Goal: Find specific page/section: Find specific page/section

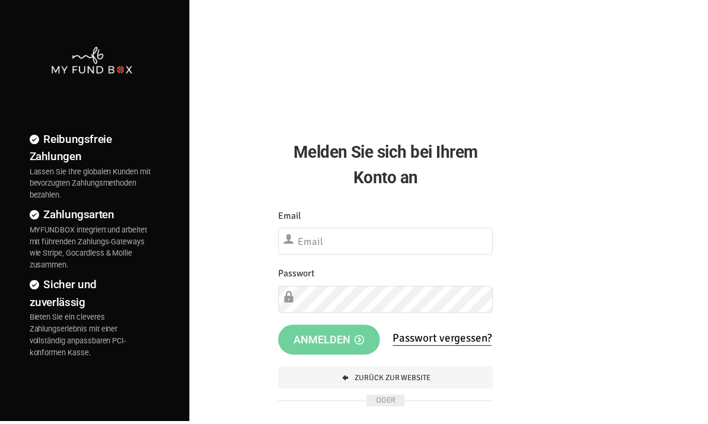
click at [507, 252] on div "Etwas ist falsch gelaufen. Schließen Sie bitte den Browser und öffnen Sie ihn e…" at bounding box center [389, 331] width 240 height 265
click at [481, 244] on input "text" at bounding box center [389, 243] width 217 height 27
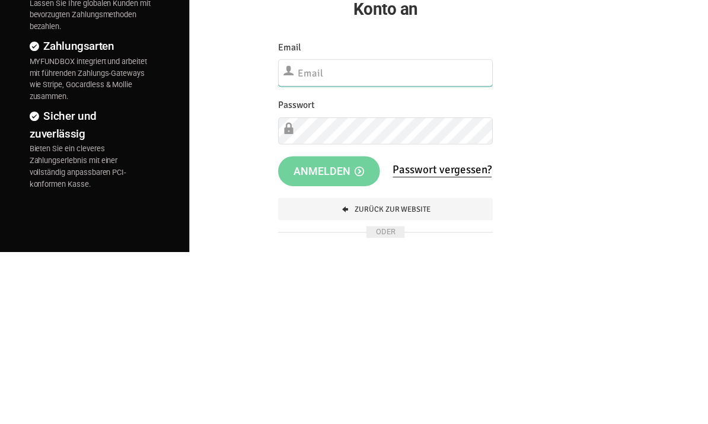
type input "[EMAIL_ADDRESS][DOMAIN_NAME]"
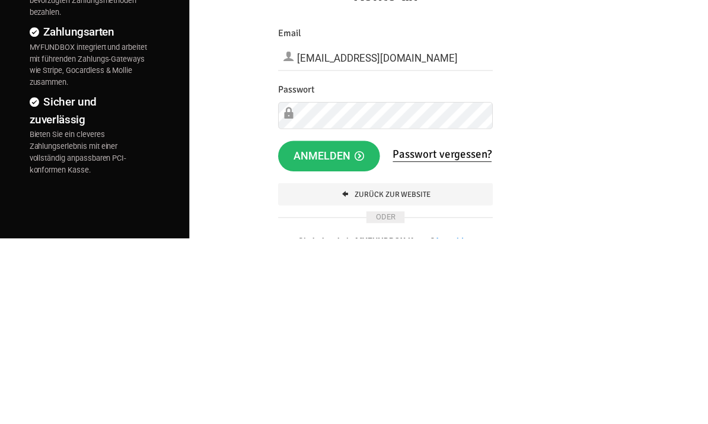
scroll to position [180, 0]
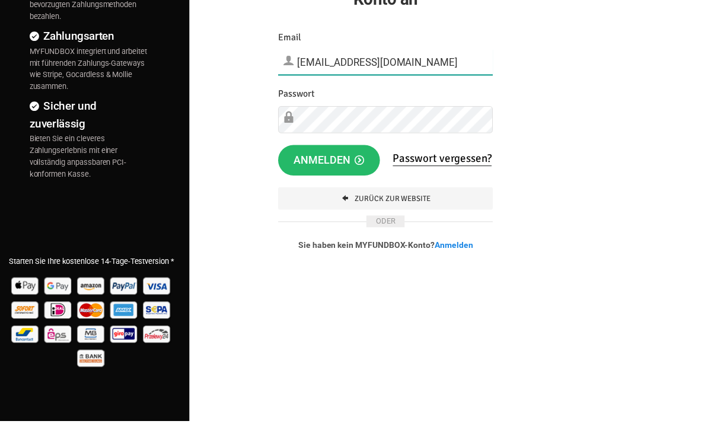
click at [364, 158] on icon "button" at bounding box center [362, 161] width 9 height 9
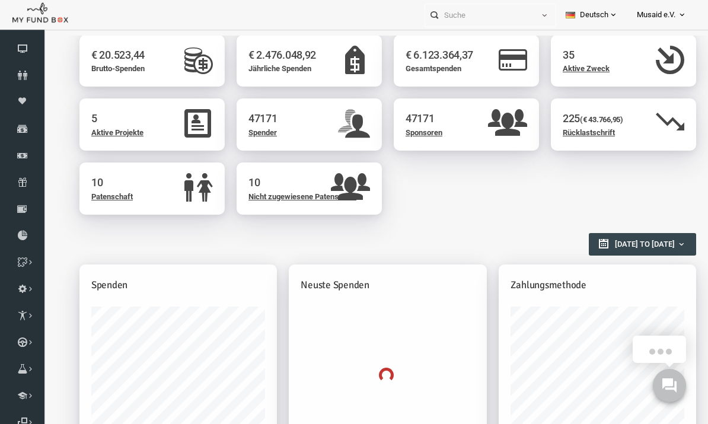
scroll to position [91, 0]
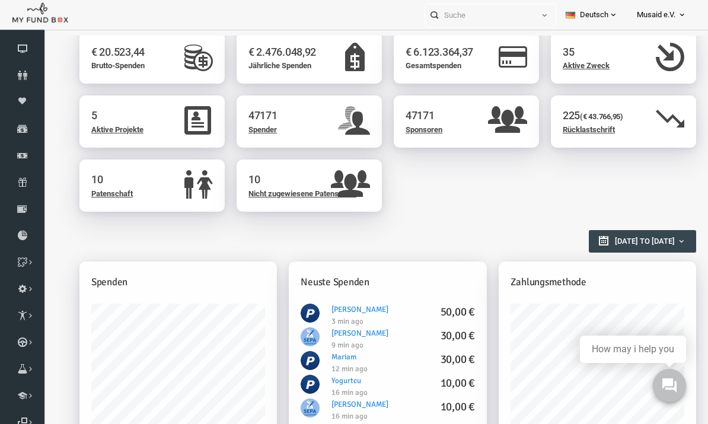
click at [0, 0] on span "Berichte herunterladen" at bounding box center [0, 0] width 0 height 0
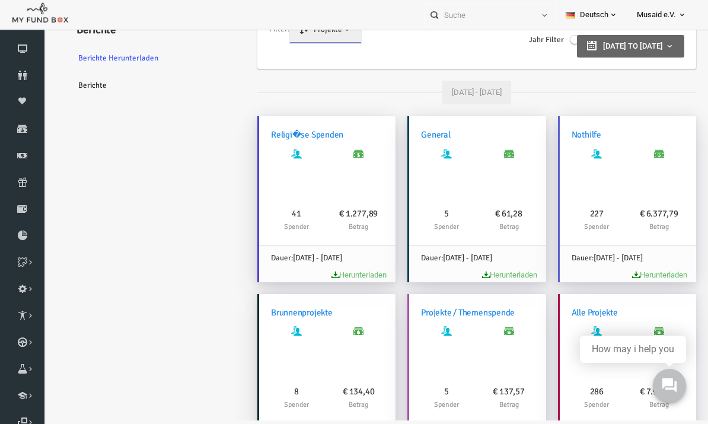
scroll to position [0, 0]
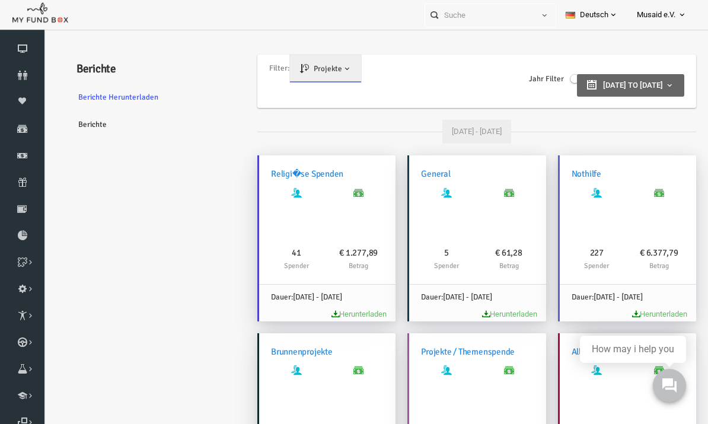
click at [325, 65] on span "Projekte" at bounding box center [314, 68] width 28 height 9
click at [352, 119] on link "Zweck" at bounding box center [326, 120] width 101 height 21
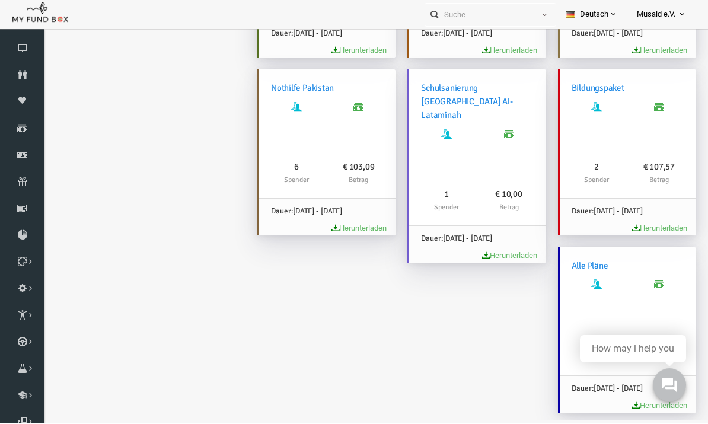
scroll to position [93, 0]
